Goal: Task Accomplishment & Management: Use online tool/utility

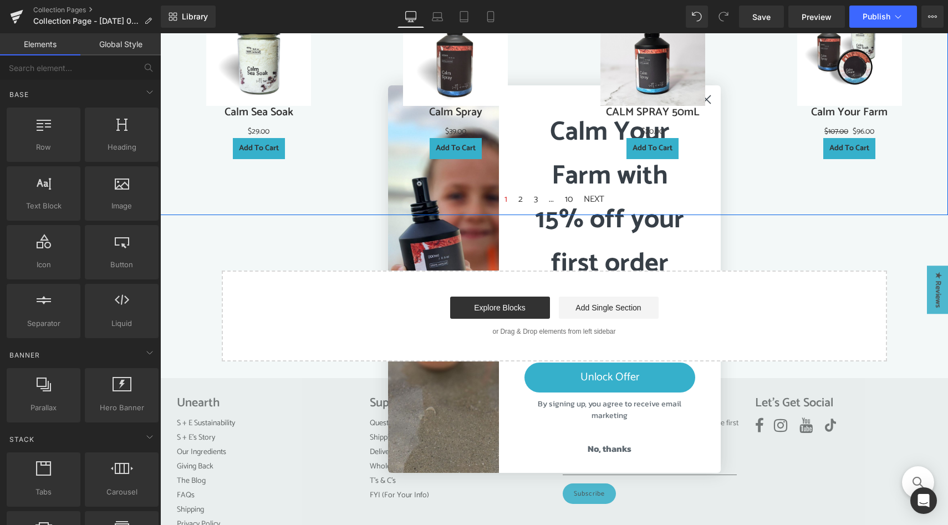
scroll to position [864, 0]
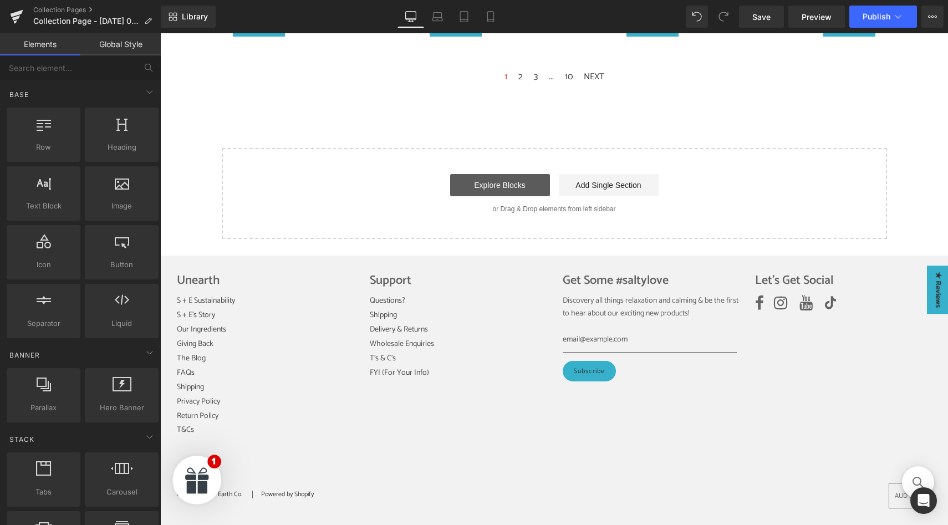
click at [500, 182] on link "Explore Blocks" at bounding box center [500, 185] width 100 height 22
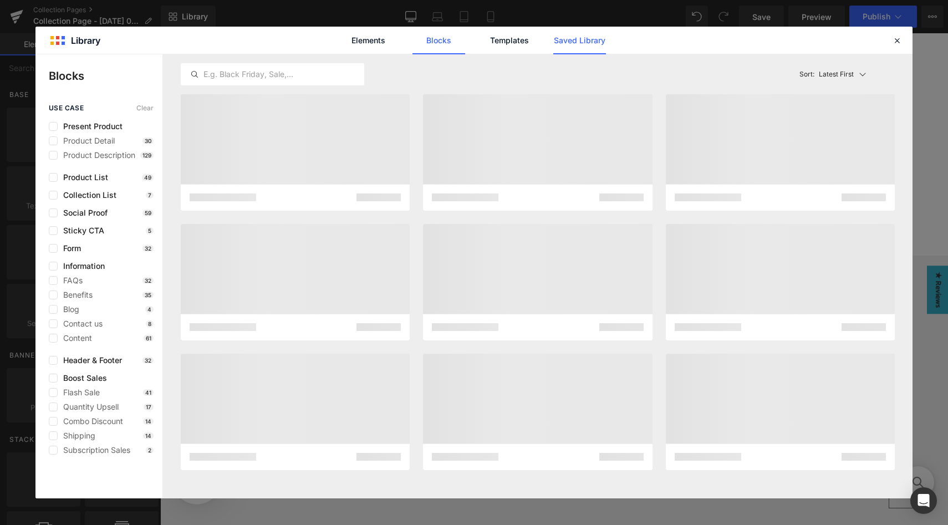
click at [584, 31] on link "Saved Library" at bounding box center [580, 41] width 53 height 28
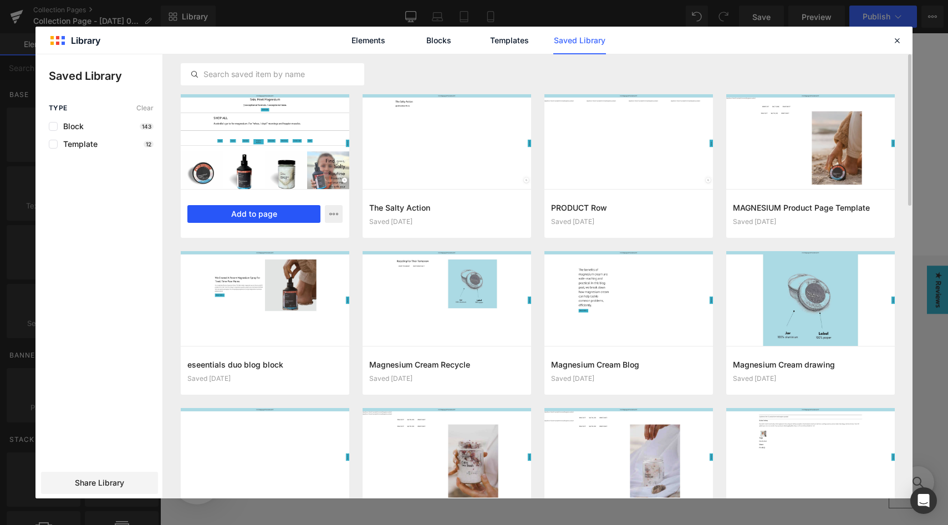
click at [275, 210] on button "Add to page" at bounding box center [253, 214] width 133 height 18
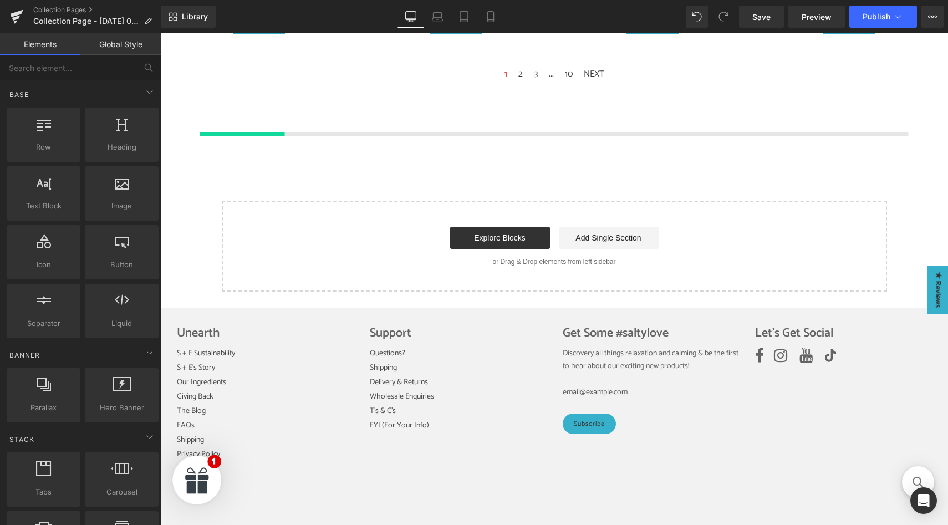
scroll to position [867, 0]
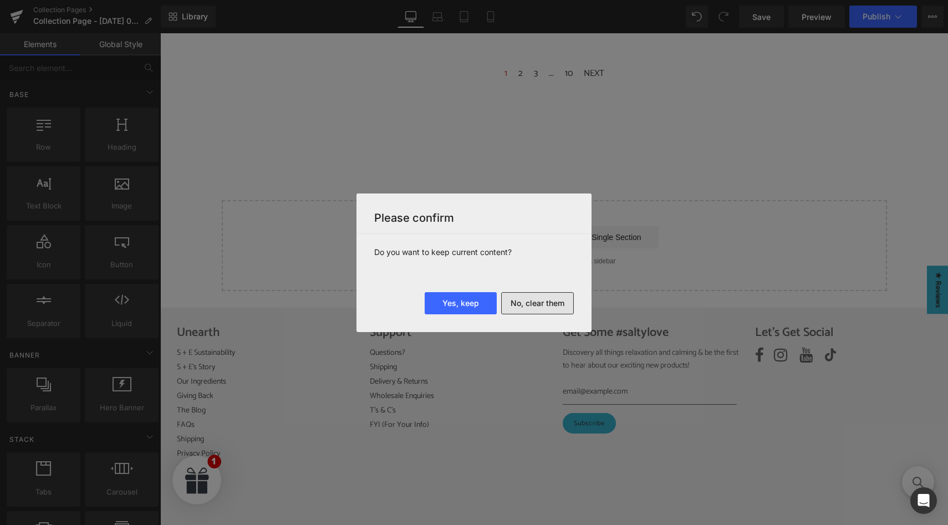
click at [553, 302] on button "No, clear them" at bounding box center [537, 303] width 73 height 22
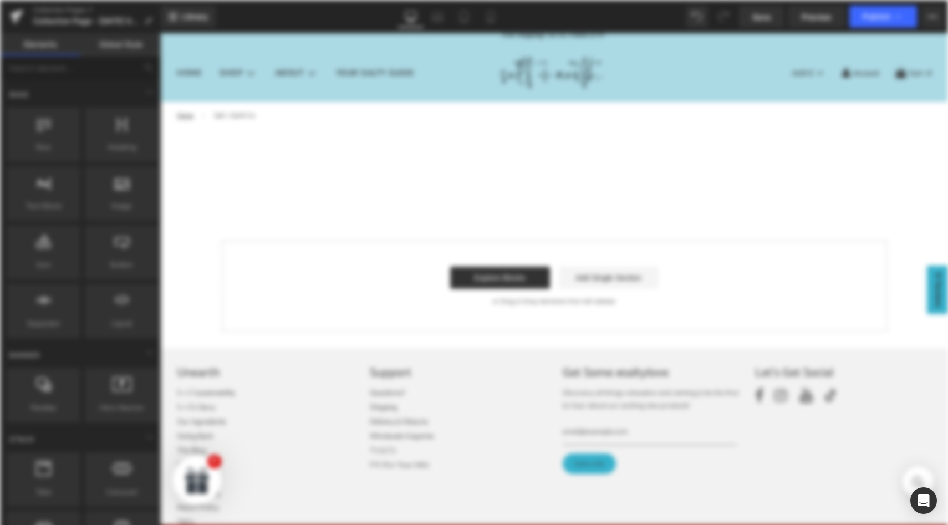
scroll to position [0, 0]
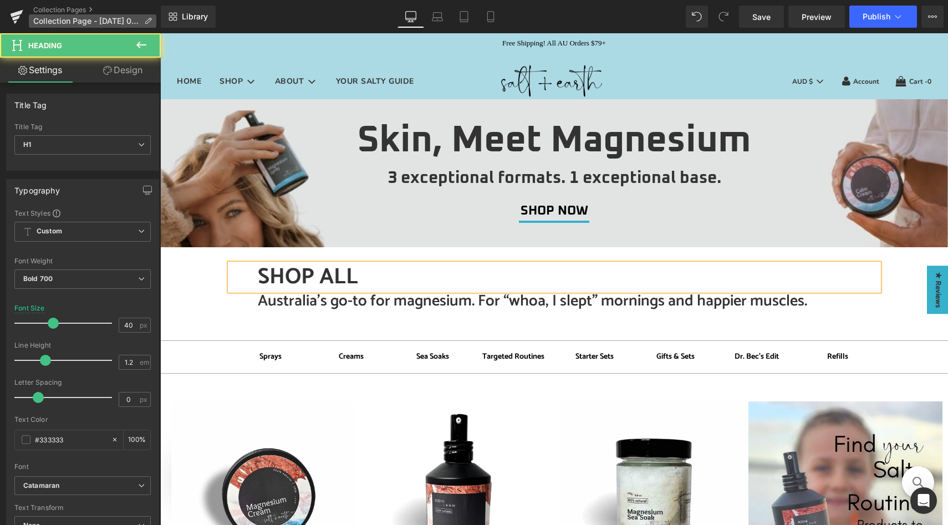
click at [149, 20] on icon at bounding box center [148, 21] width 8 height 8
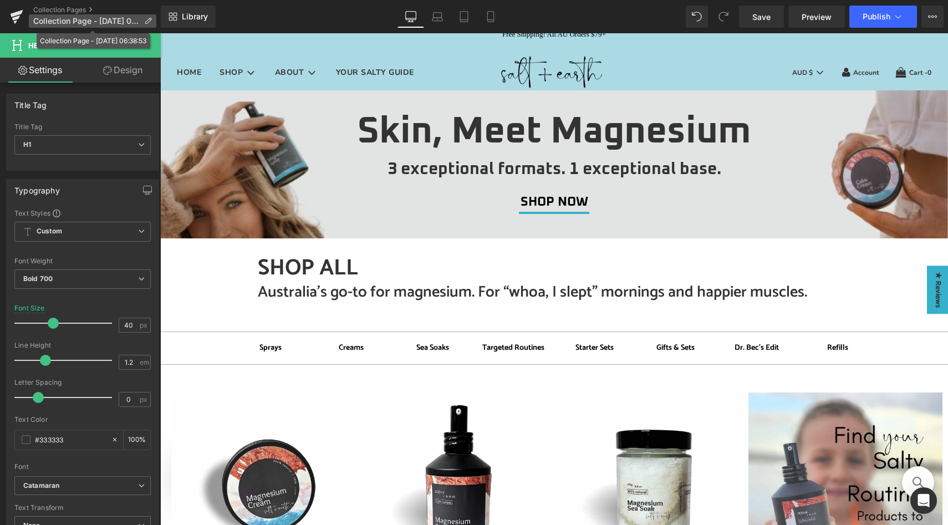
click at [149, 21] on icon at bounding box center [148, 21] width 8 height 8
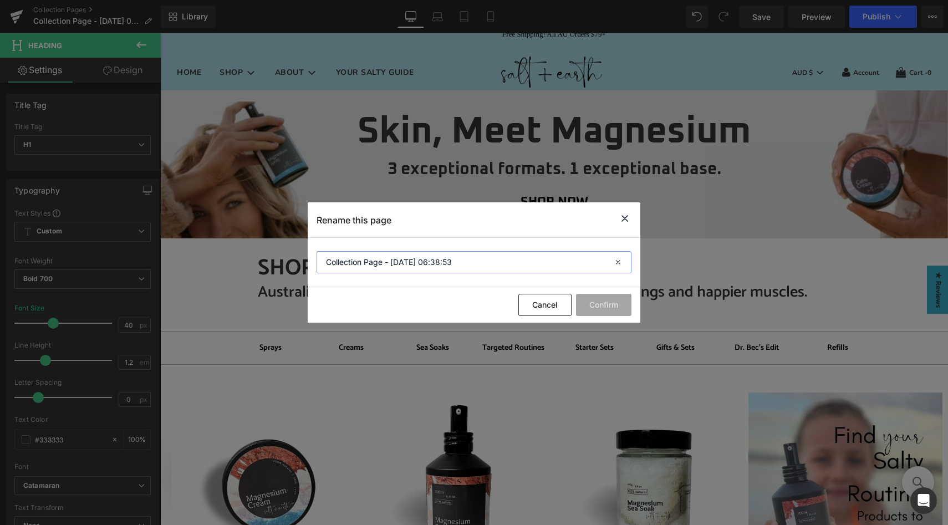
drag, startPoint x: 469, startPoint y: 257, endPoint x: 317, endPoint y: 253, distance: 151.5
click at [317, 253] on input "Collection Page - [DATE] 06:38:53" at bounding box center [474, 262] width 315 height 22
drag, startPoint x: 327, startPoint y: 264, endPoint x: 506, endPoint y: 272, distance: 179.3
click at [506, 272] on input "Collection Page - [DATE] 06:38:53" at bounding box center [474, 262] width 315 height 22
type input "Refills"
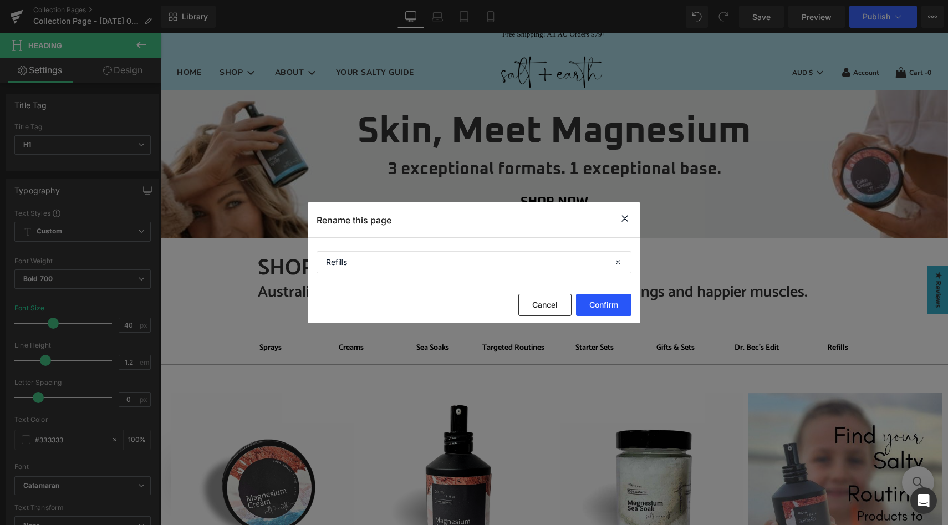
click at [610, 303] on button "Confirm" at bounding box center [603, 305] width 55 height 22
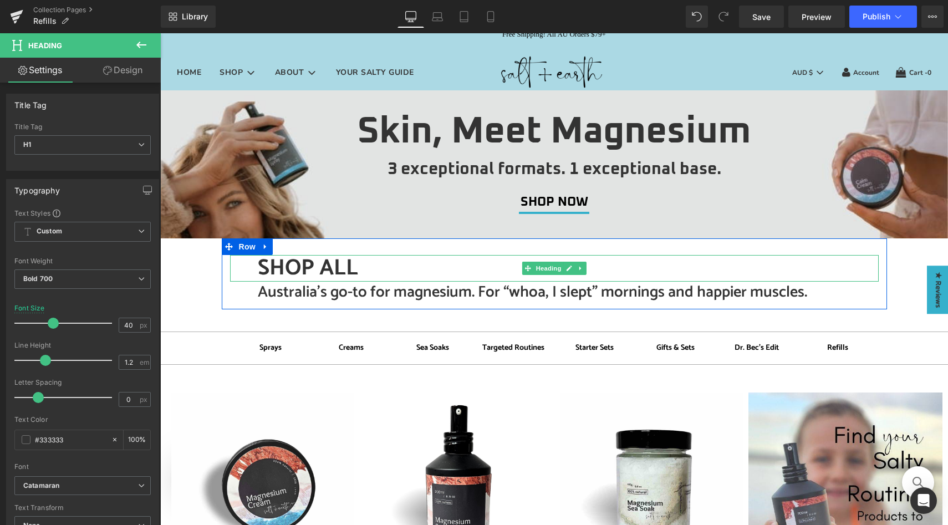
click at [300, 267] on h1 "SHOP ALL" at bounding box center [568, 268] width 621 height 27
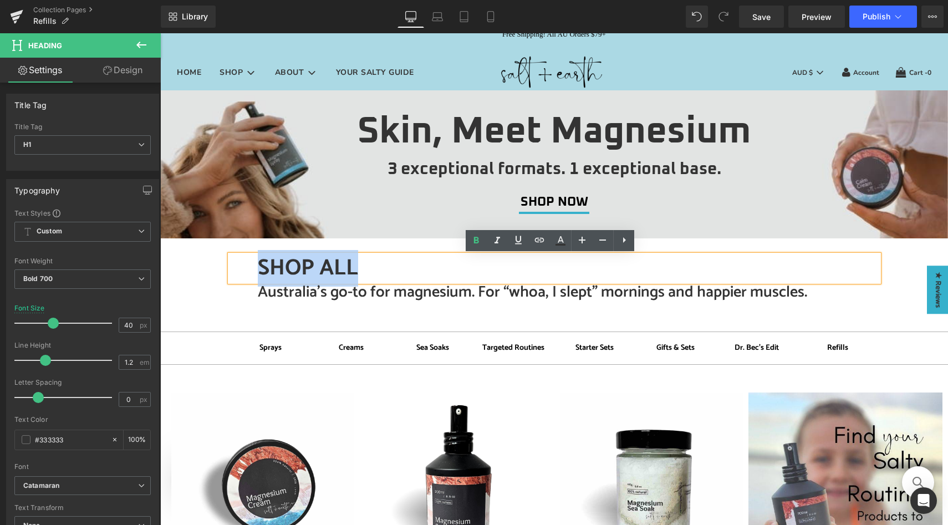
drag, startPoint x: 364, startPoint y: 270, endPoint x: 253, endPoint y: 266, distance: 111.5
click at [258, 266] on h1 "SHOP ALL" at bounding box center [568, 268] width 621 height 27
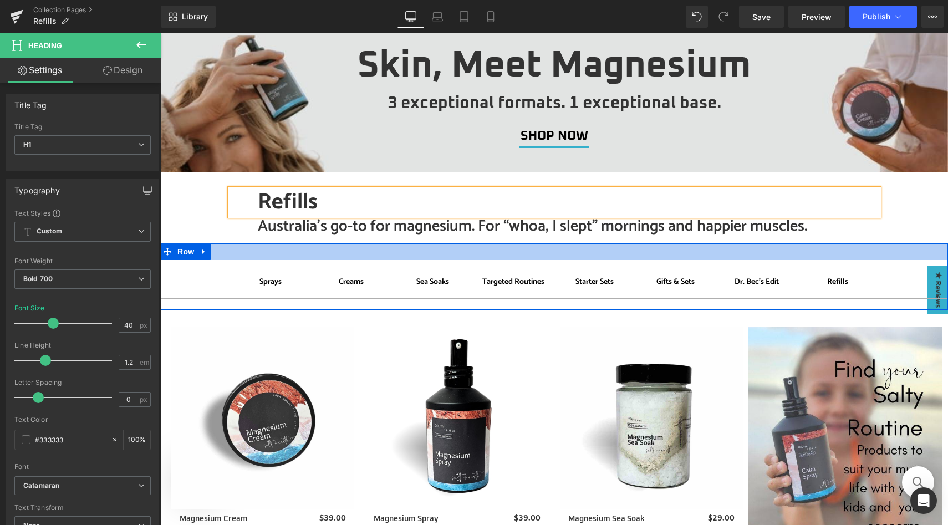
scroll to position [75, 0]
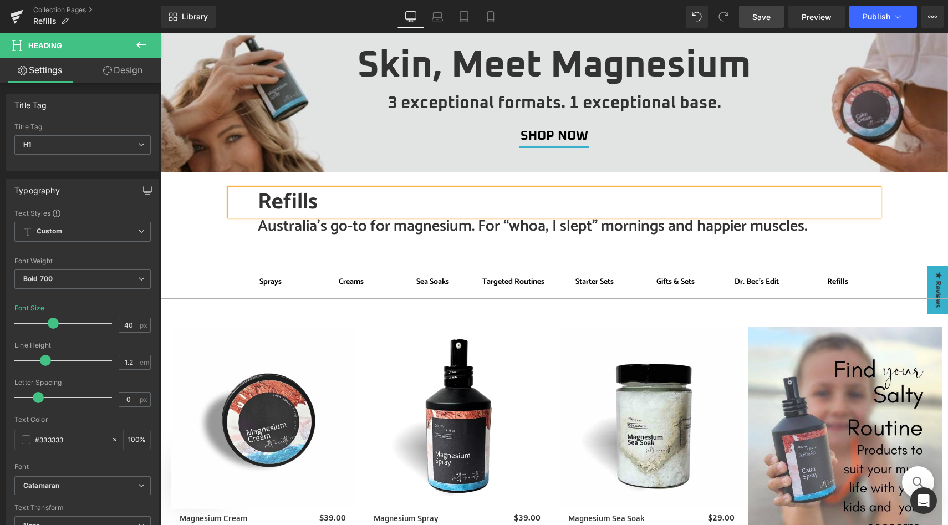
click at [766, 17] on span "Save" at bounding box center [762, 17] width 18 height 12
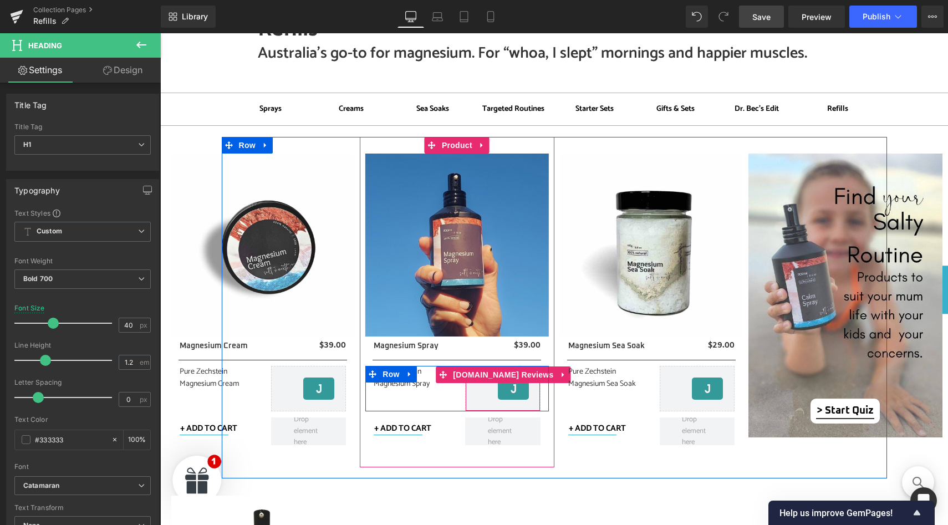
scroll to position [247, 0]
